Goal: Check status: Check status

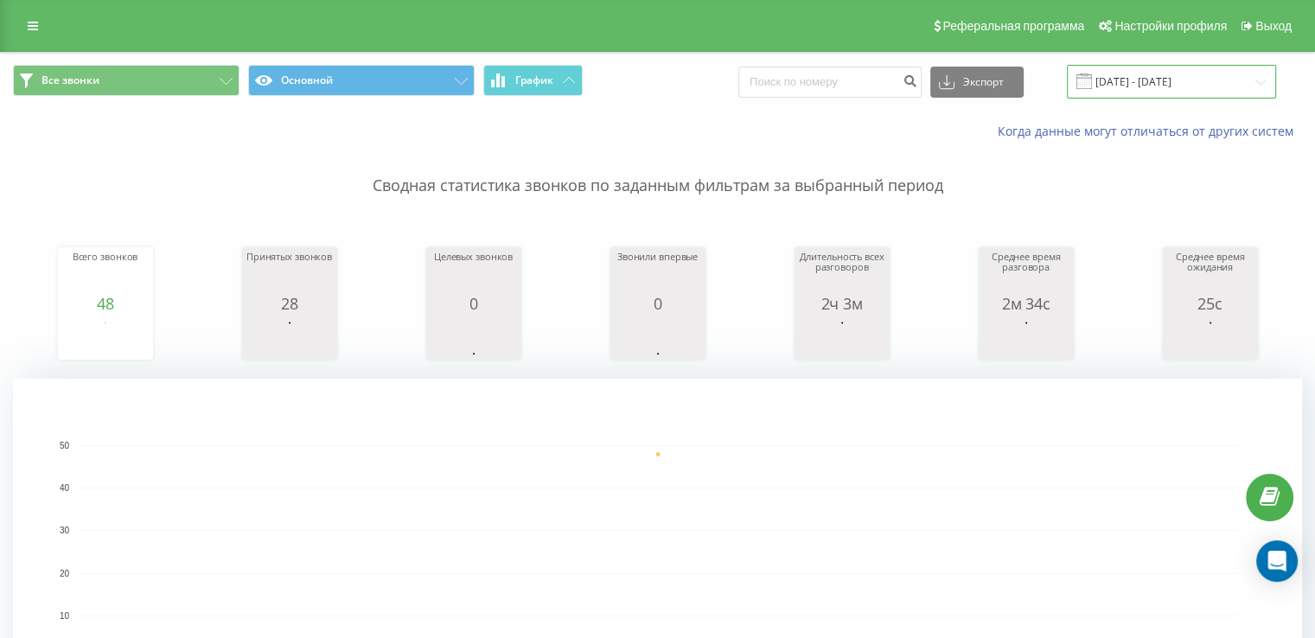
click at [1197, 77] on input "[DATE] - [DATE]" at bounding box center [1171, 82] width 209 height 34
click at [640, 415] on rect "A chart." at bounding box center [657, 552] width 1289 height 346
click at [1188, 72] on input "[DATE] - [DATE]" at bounding box center [1171, 82] width 209 height 34
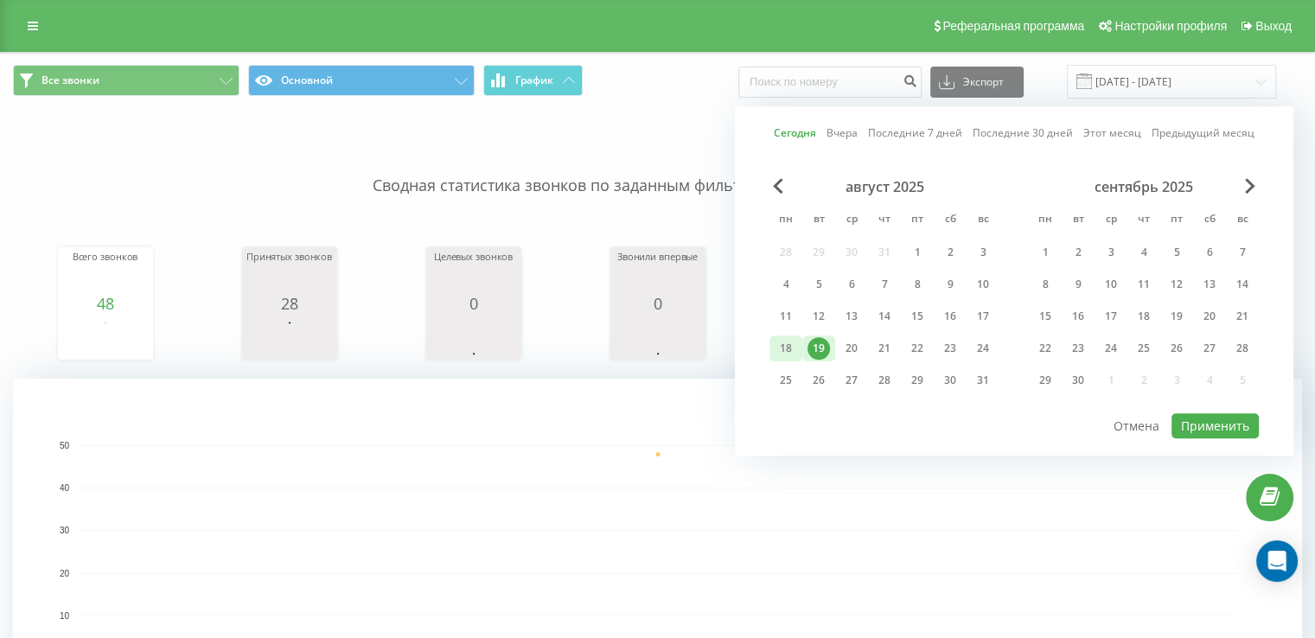
click at [781, 346] on div "18" at bounding box center [785, 348] width 22 height 22
click at [1234, 417] on button "Применить" at bounding box center [1214, 425] width 87 height 25
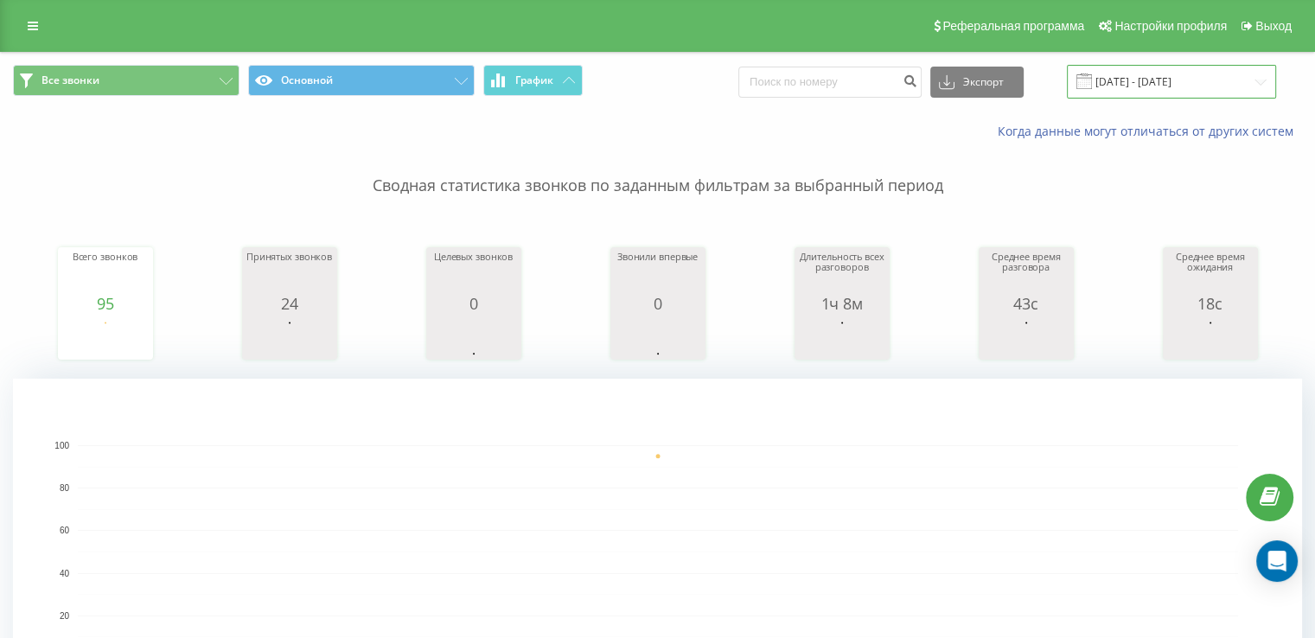
click at [1179, 81] on input "18.08.2025 - 18.08.2025" at bounding box center [1171, 82] width 209 height 34
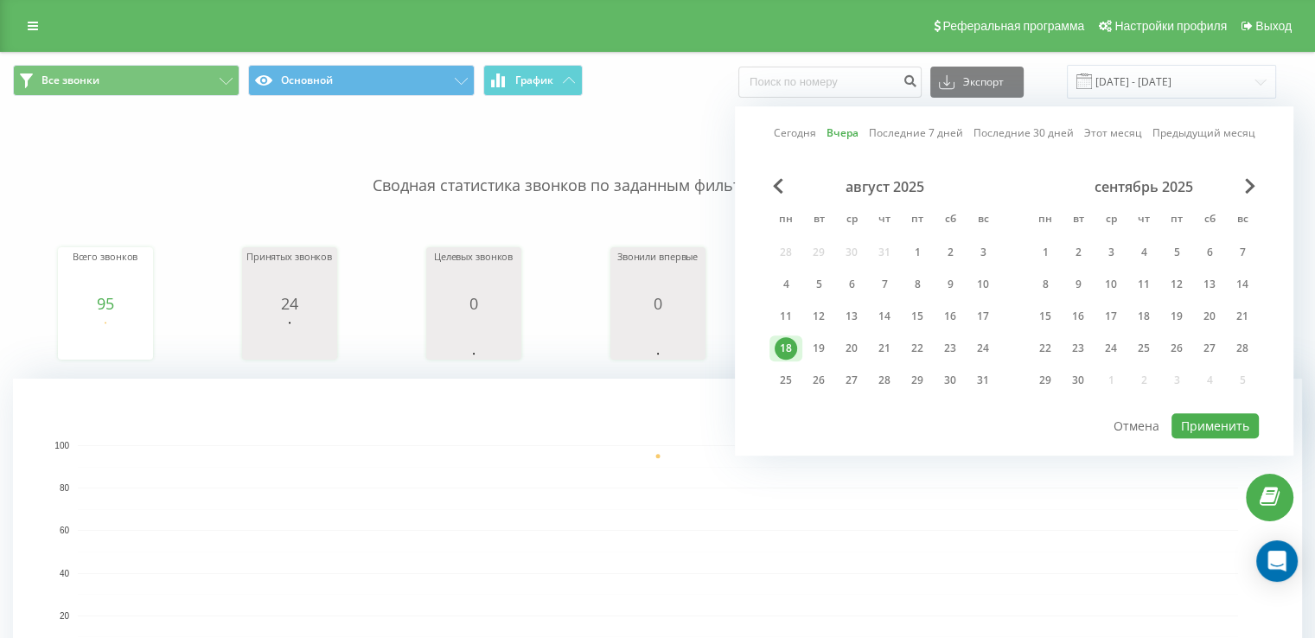
click at [790, 348] on div "18" at bounding box center [785, 348] width 22 height 22
click at [812, 348] on div "19" at bounding box center [818, 348] width 22 height 22
drag, startPoint x: 1265, startPoint y: 424, endPoint x: 1252, endPoint y: 421, distance: 13.2
click at [1263, 423] on div "Сегодня Вчера Последние 7 дней Последние 30 дней Этот месяц Предыдущий месяц ав…" at bounding box center [1014, 280] width 558 height 349
click at [1252, 421] on button "Применить" at bounding box center [1214, 425] width 87 height 25
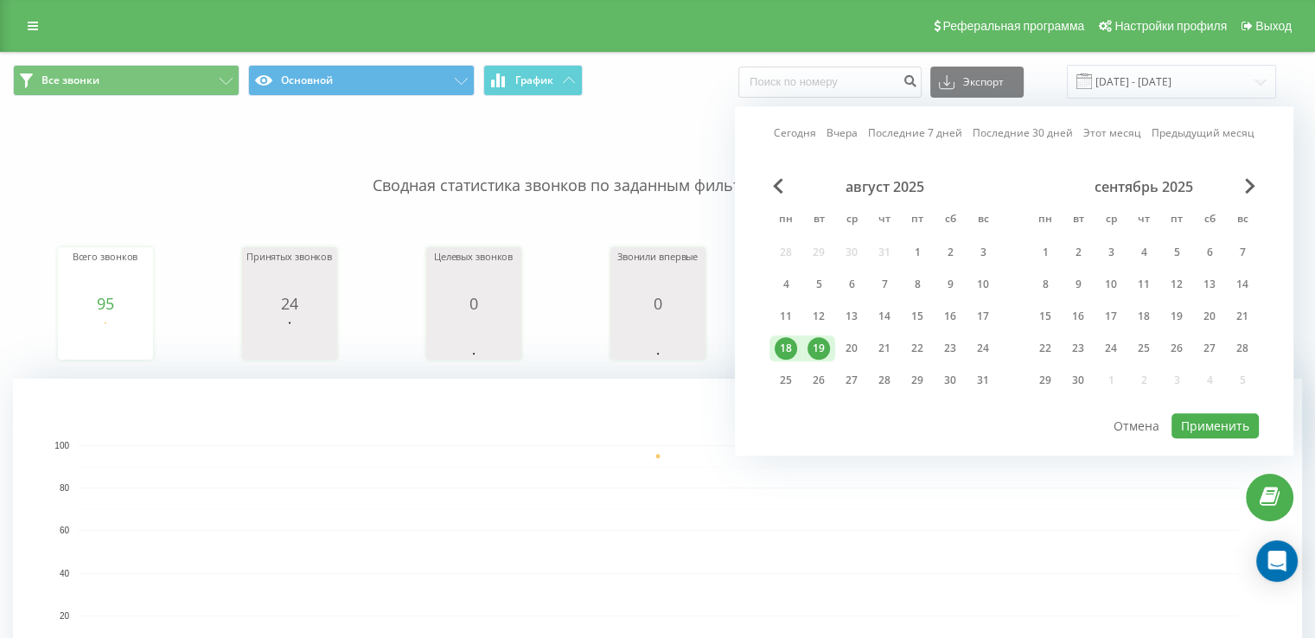
type input "18.08.2025 - 19.08.2025"
